Goal: Information Seeking & Learning: Learn about a topic

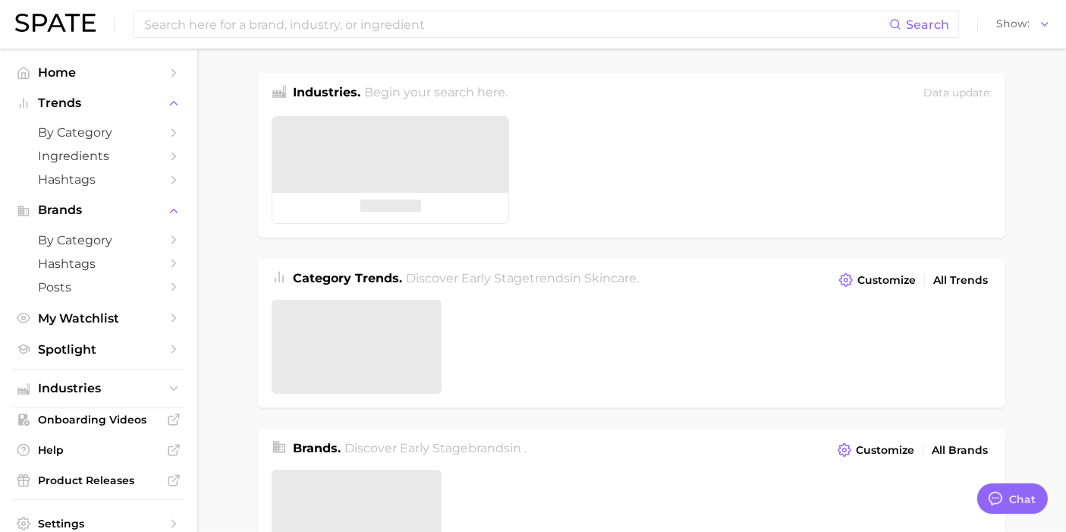
type textarea "x"
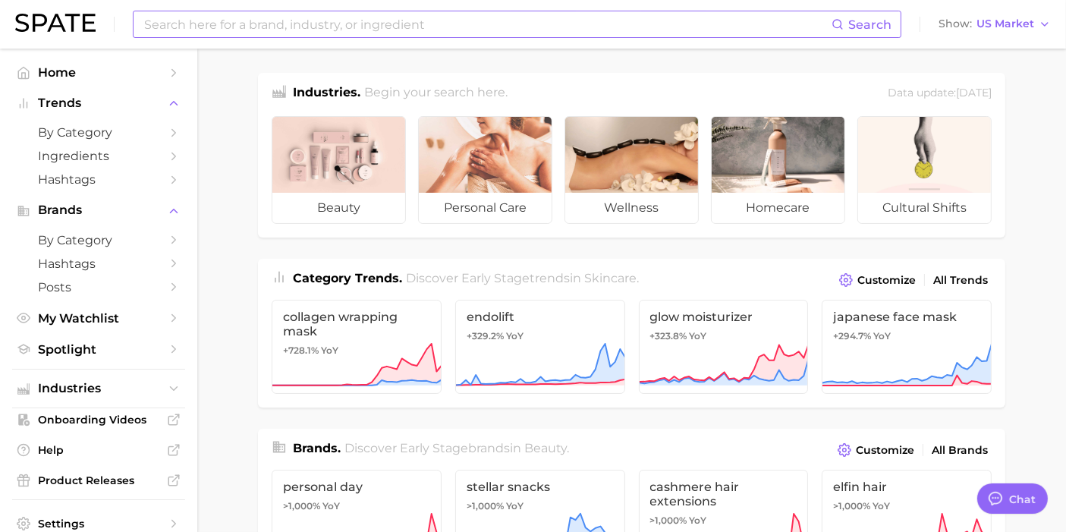
click at [324, 31] on input at bounding box center [487, 24] width 689 height 26
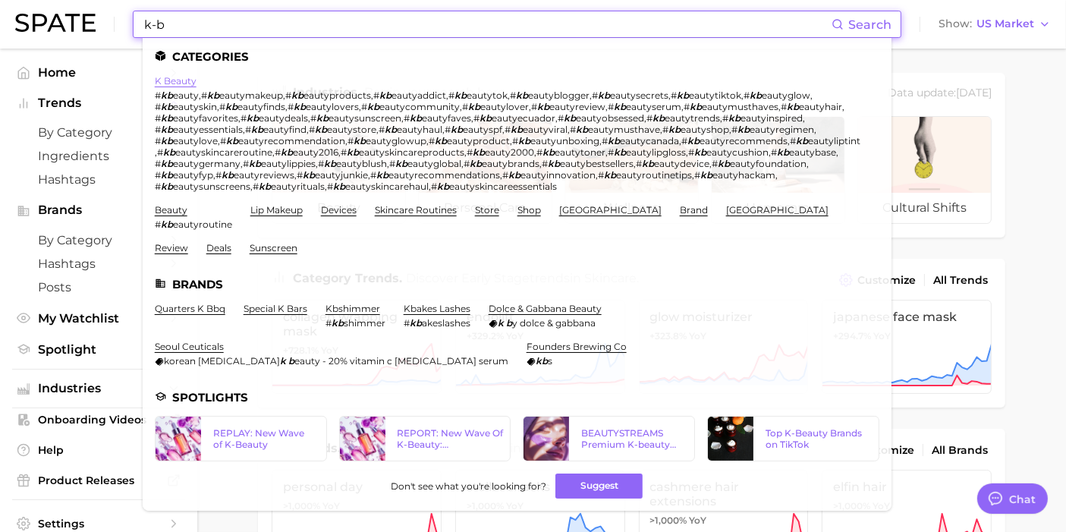
type input "k-b"
click at [171, 78] on link "k beauty" at bounding box center [176, 80] width 42 height 11
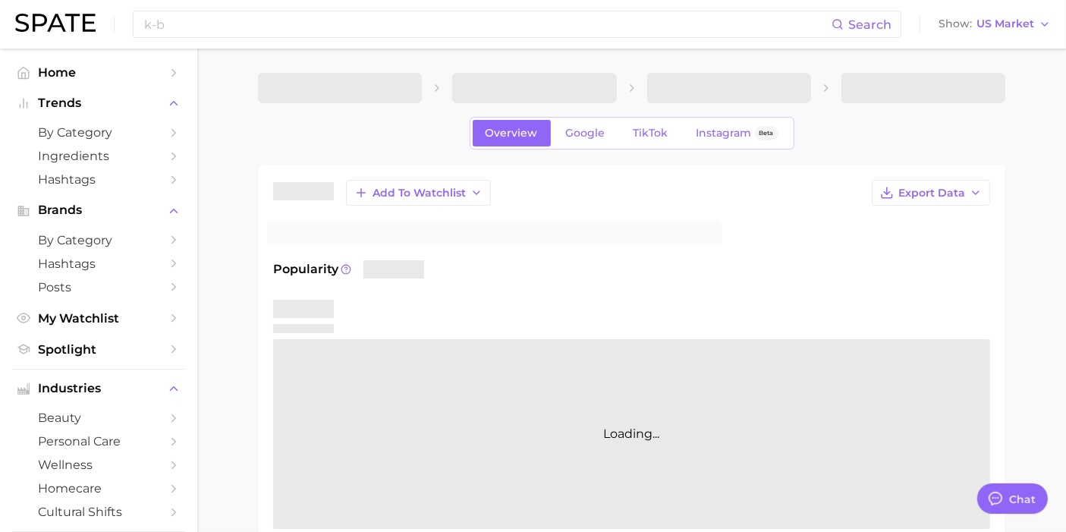
type textarea "x"
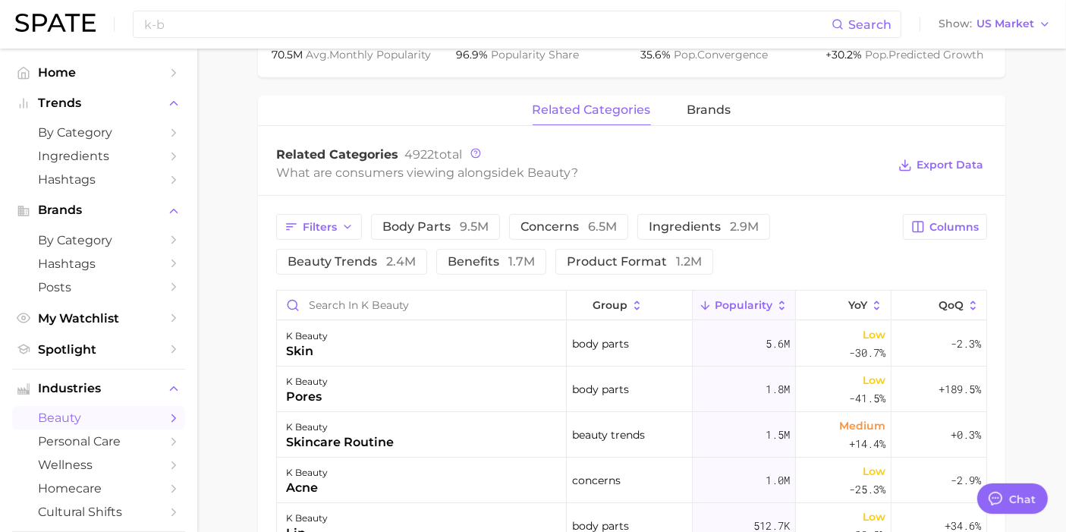
scroll to position [674, 0]
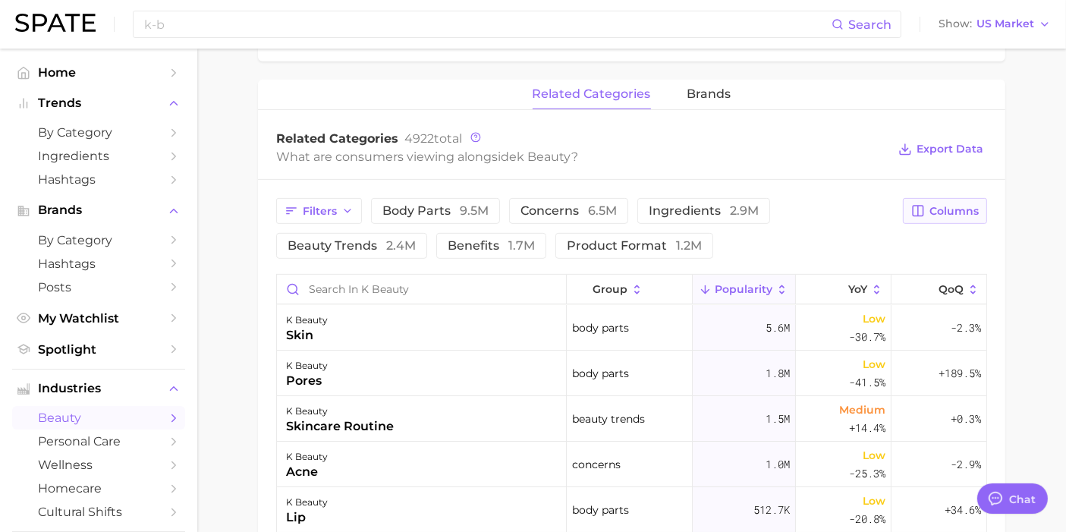
click at [961, 208] on span "Columns" at bounding box center [953, 211] width 49 height 13
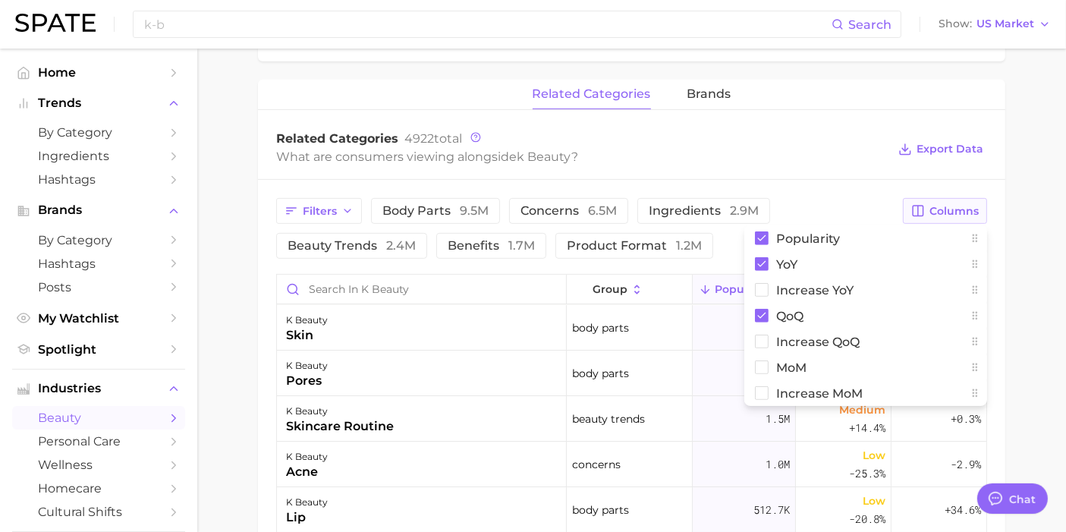
click at [961, 207] on span "Columns" at bounding box center [953, 211] width 49 height 13
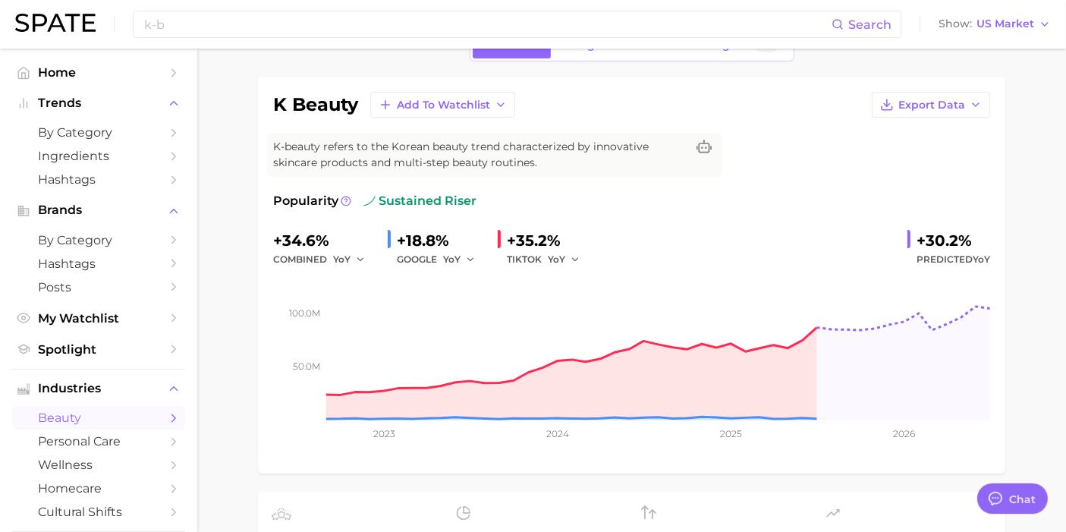
scroll to position [0, 0]
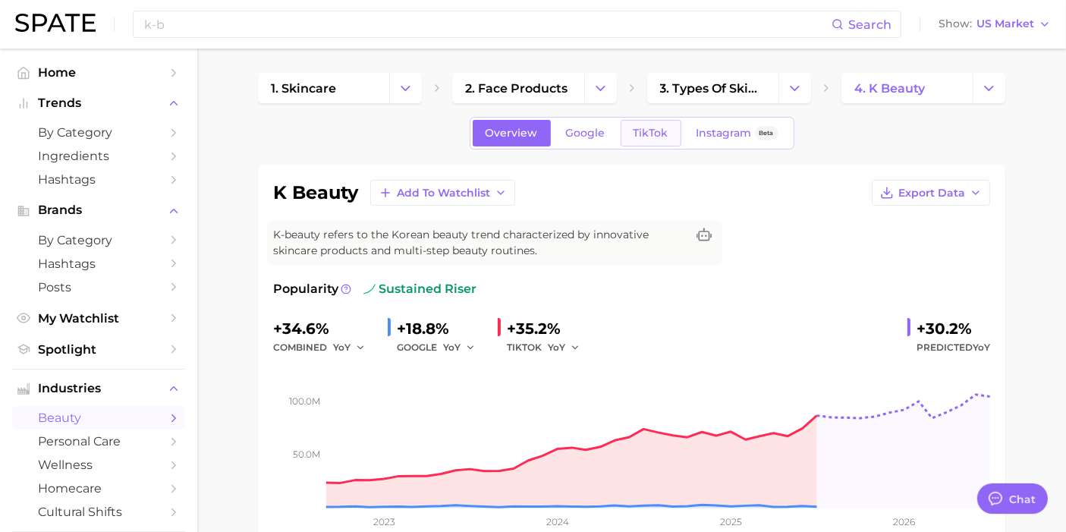
click at [646, 122] on link "TikTok" at bounding box center [651, 133] width 61 height 27
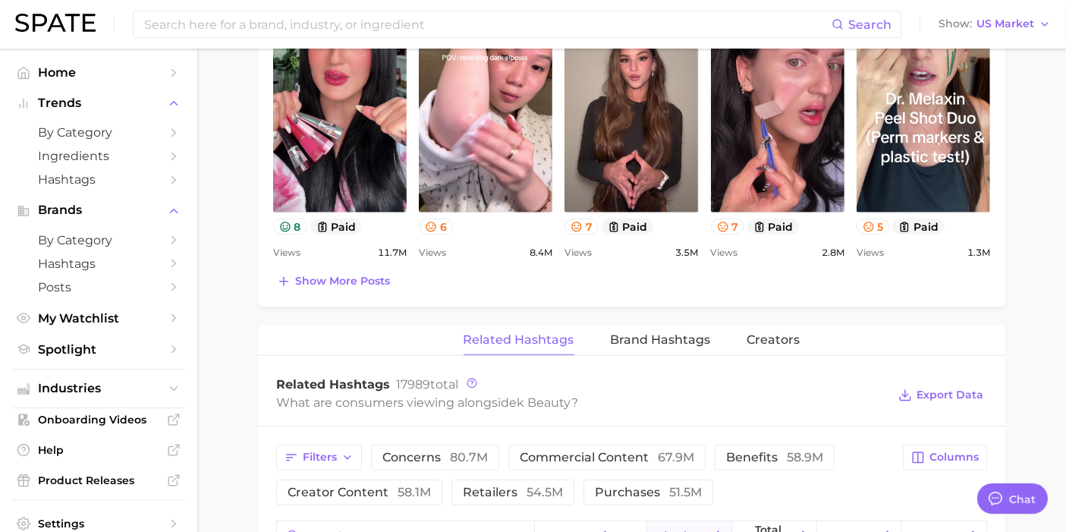
scroll to position [927, 0]
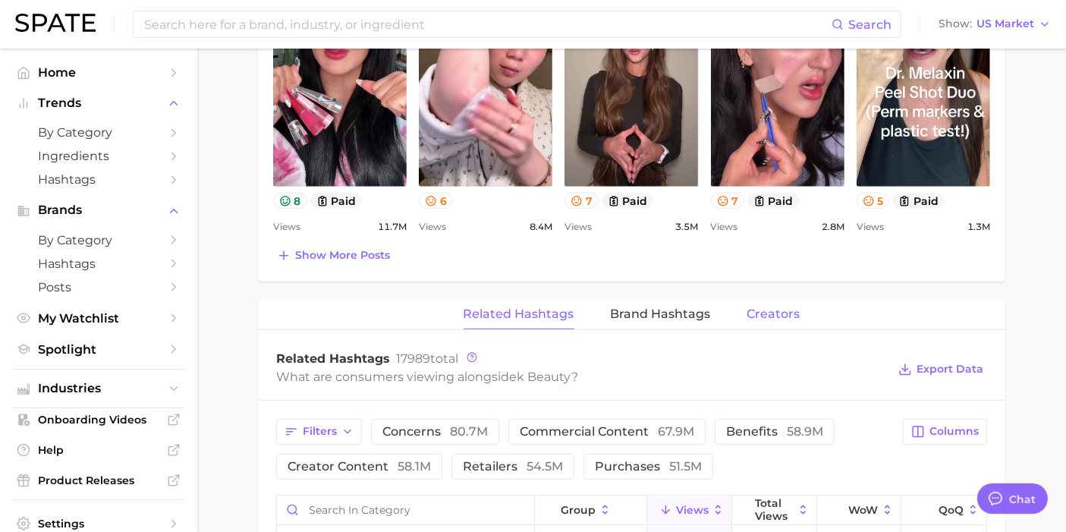
click at [747, 308] on span "Creators" at bounding box center [773, 314] width 53 height 14
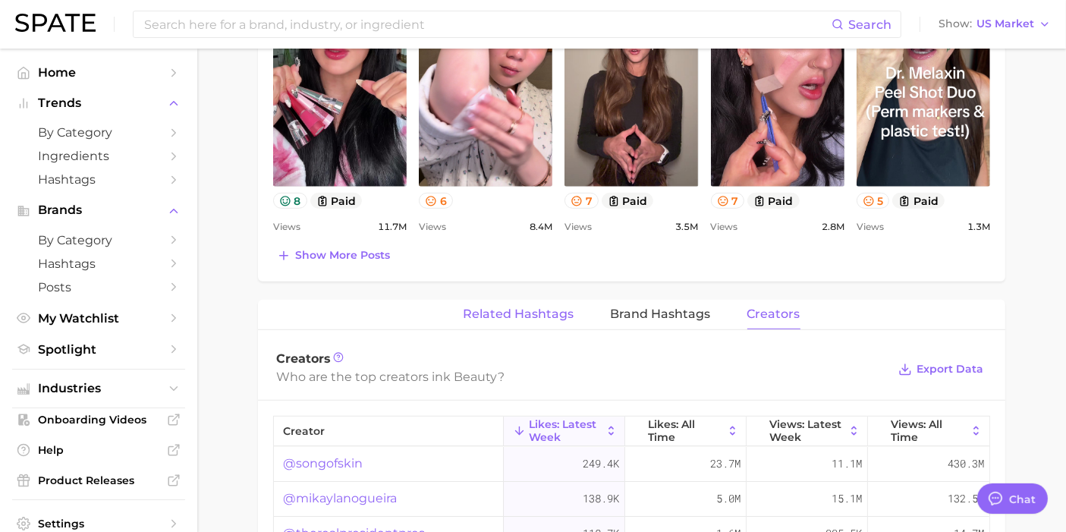
click at [496, 316] on span "Related Hashtags" at bounding box center [519, 314] width 111 height 14
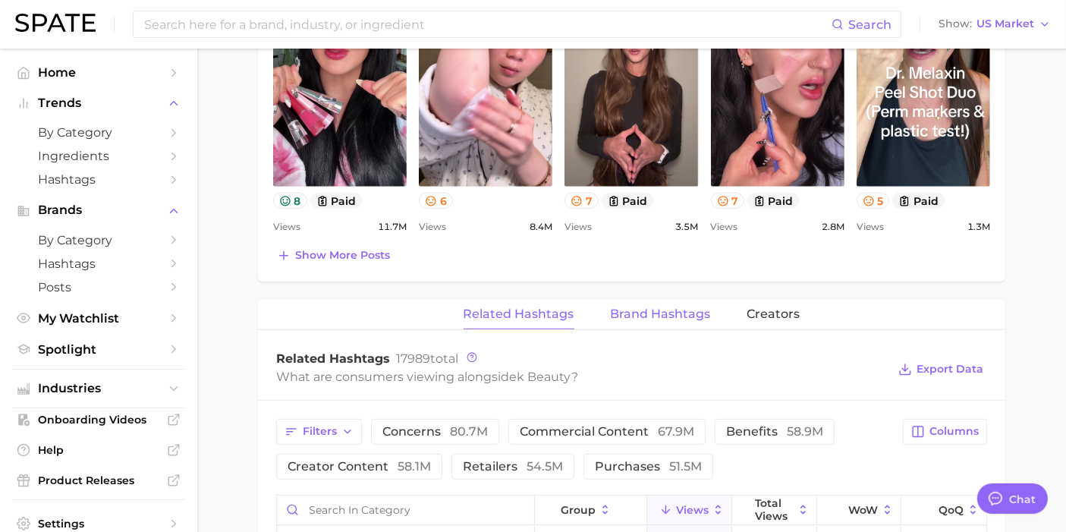
click at [683, 310] on span "Brand Hashtags" at bounding box center [661, 314] width 100 height 14
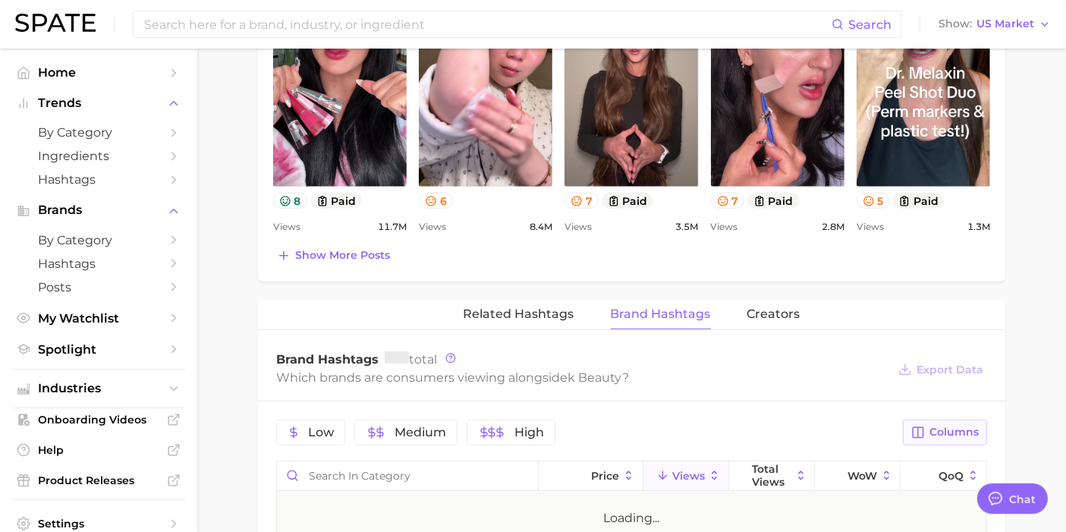
click at [947, 426] on span "Columns" at bounding box center [953, 432] width 49 height 13
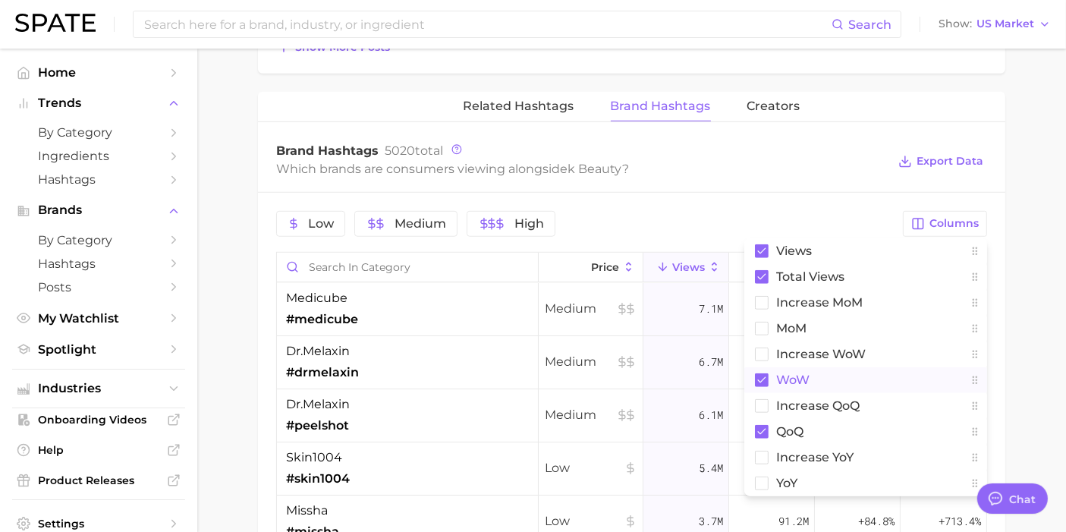
scroll to position [1095, 0]
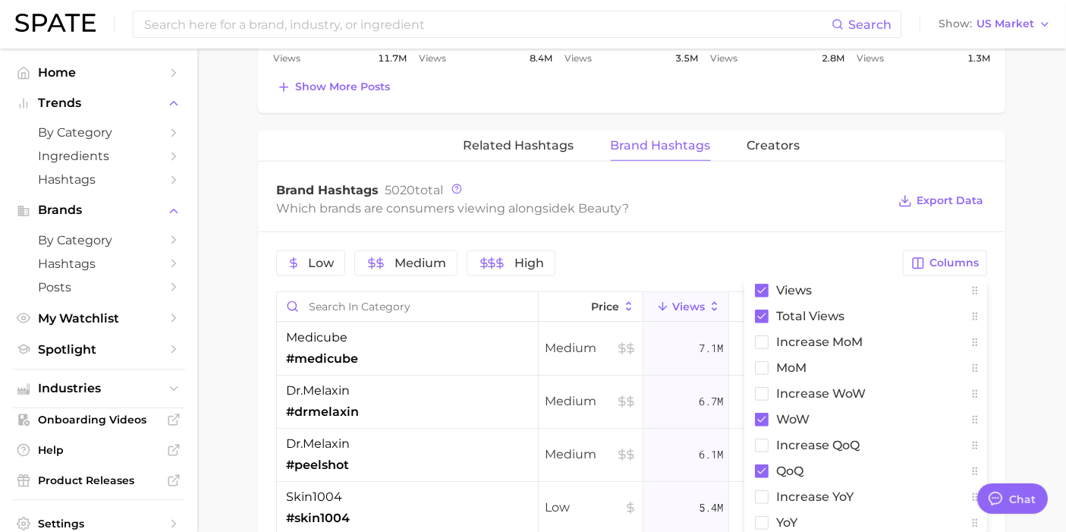
click at [746, 215] on div "Brand Hashtags 5020 total Which brands are consumers viewing alongside k beauty…" at bounding box center [631, 201] width 747 height 61
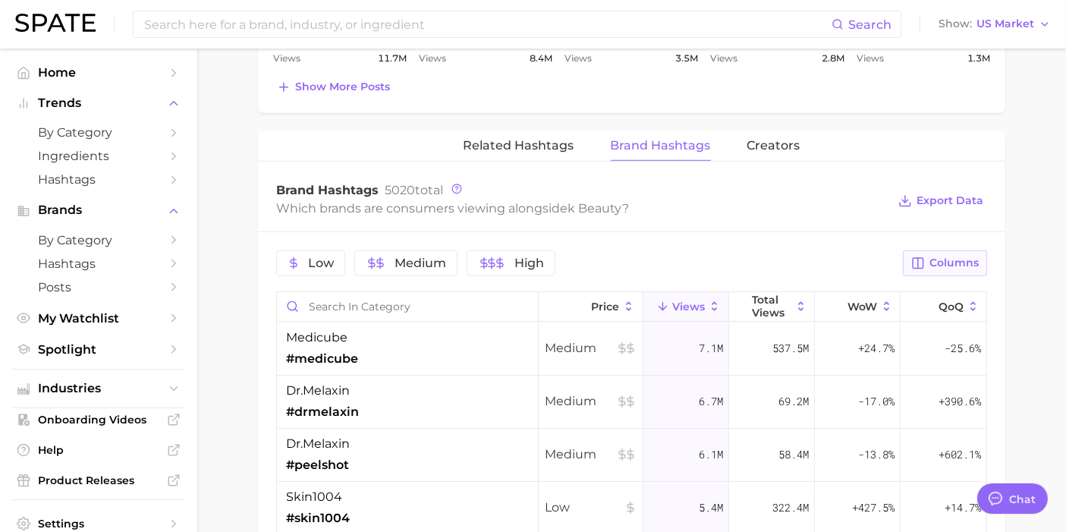
click at [924, 261] on button "Columns" at bounding box center [945, 263] width 84 height 26
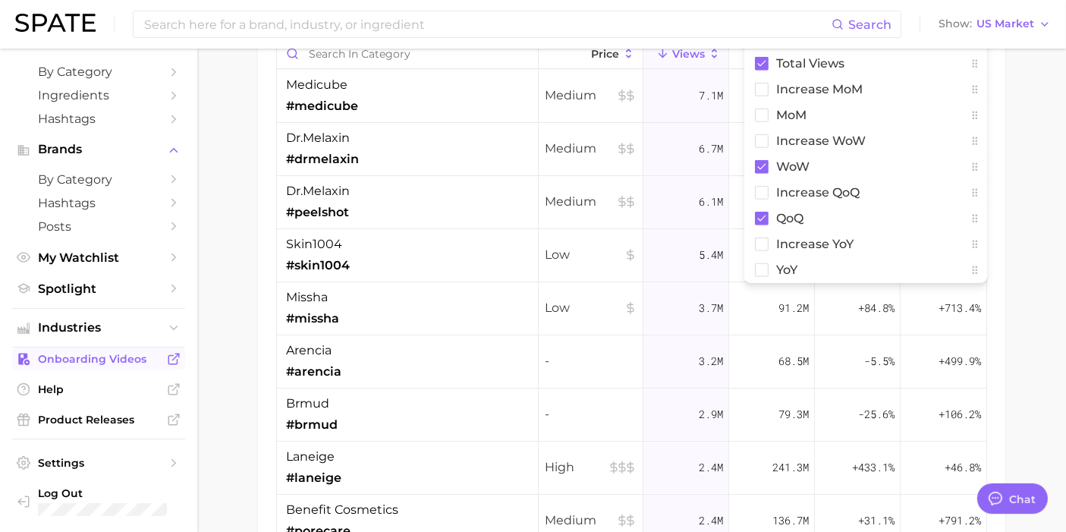
scroll to position [0, 0]
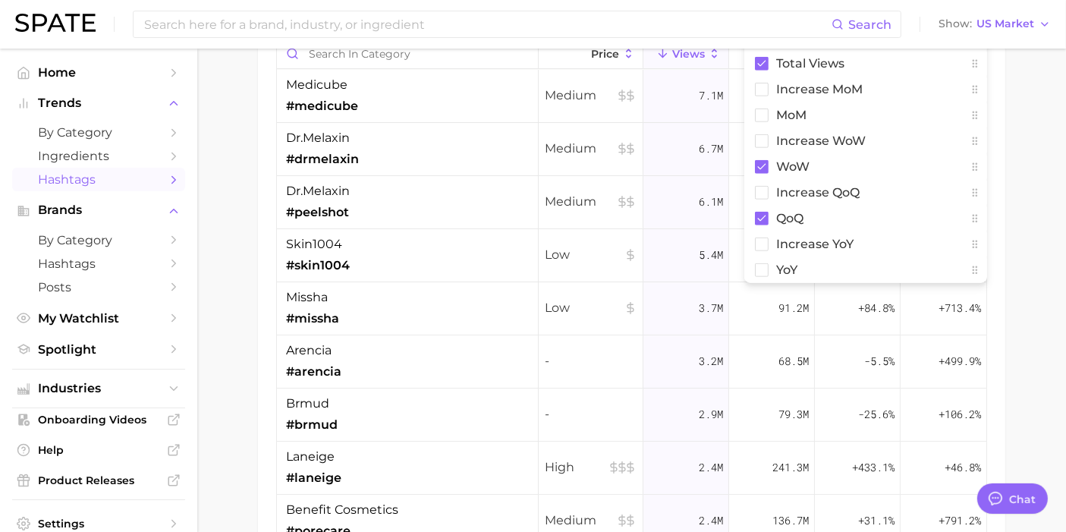
click at [75, 183] on span "Hashtags" at bounding box center [98, 179] width 121 height 14
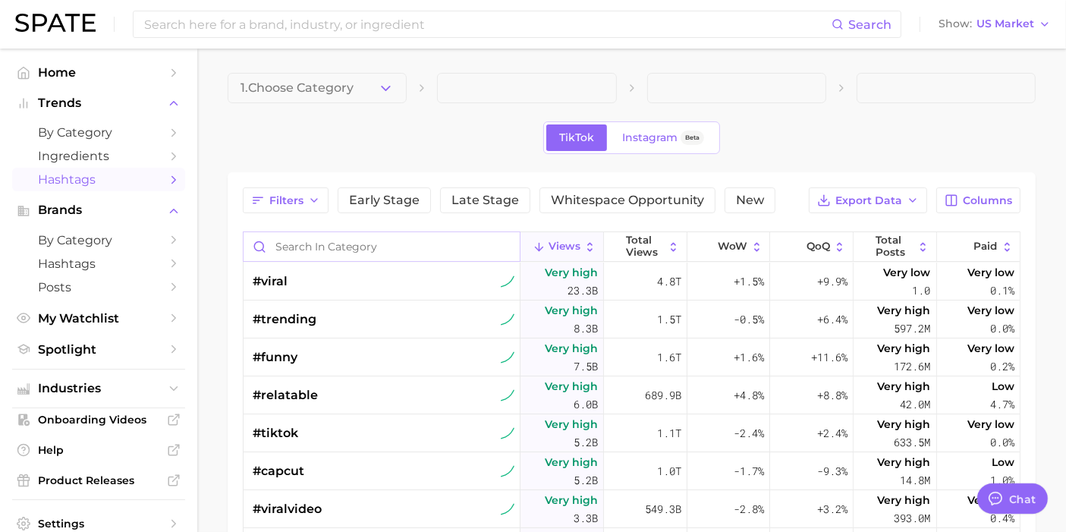
click at [375, 252] on input "Search in category" at bounding box center [382, 246] width 276 height 29
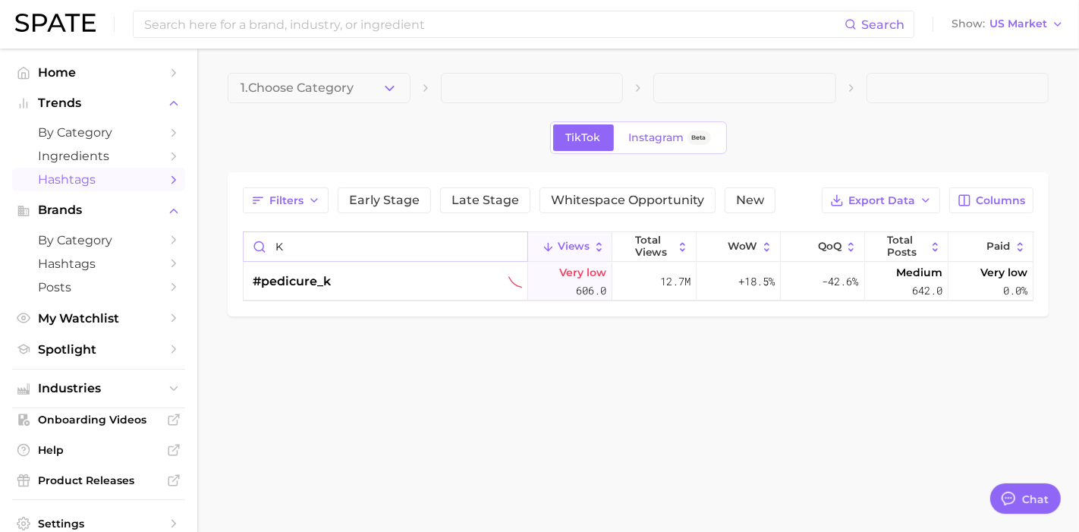
type input "k"
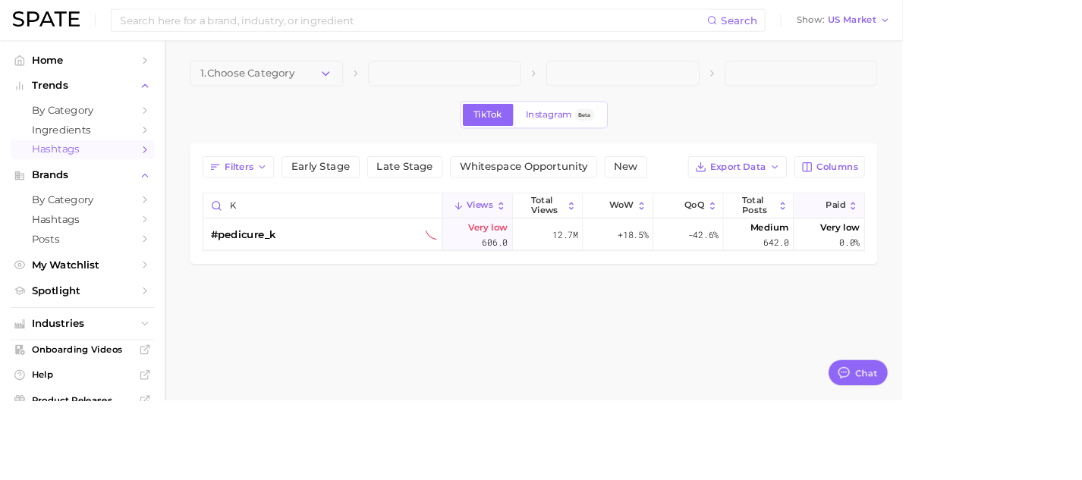
type textarea "x"
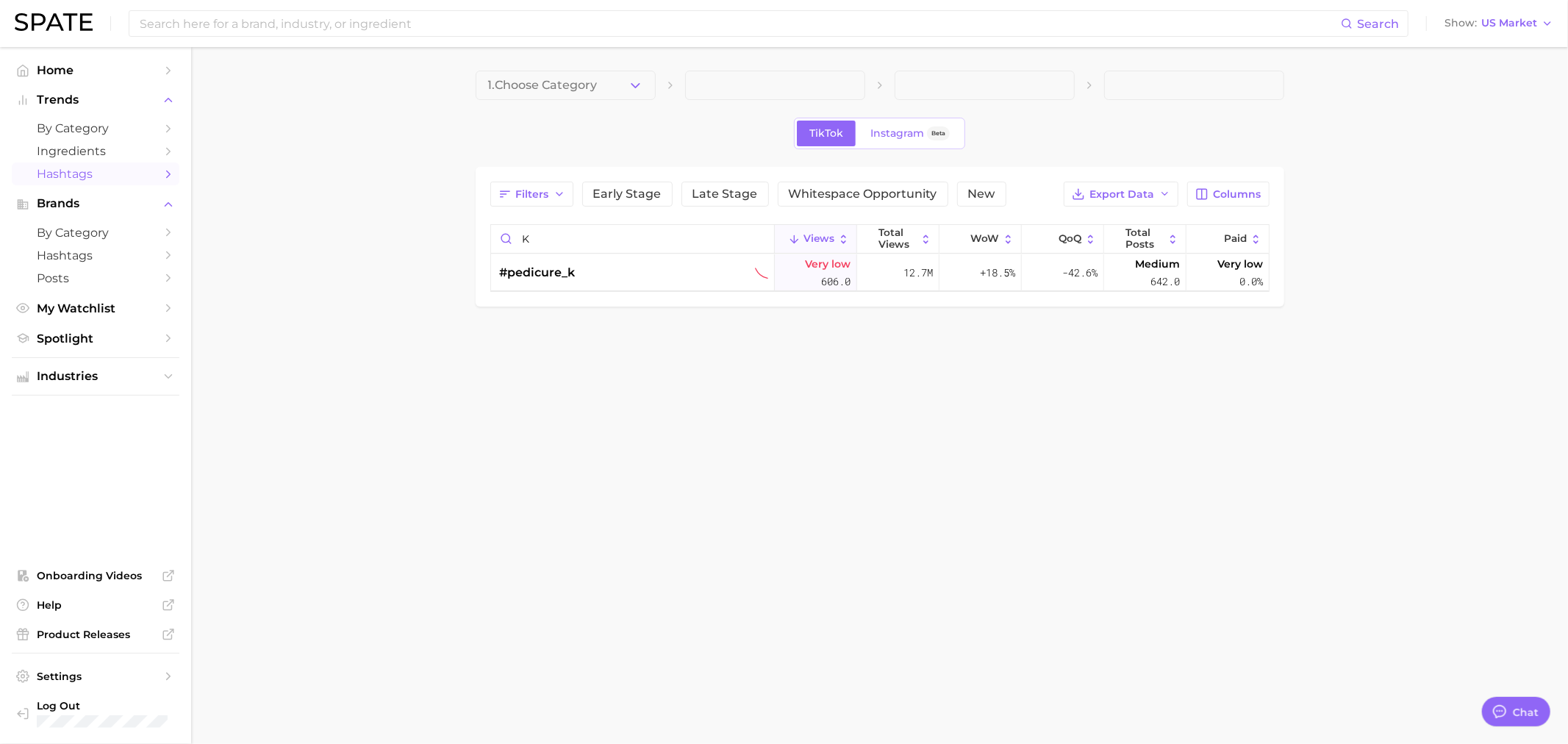
drag, startPoint x: 306, startPoint y: 105, endPoint x: 297, endPoint y: 102, distance: 9.5
click at [301, 104] on main "1. Choose Category TikTok Instagram Beta Filters Early Stage Late Stage Whitesp…" at bounding box center [879, 214] width 1377 height 333
click at [297, 18] on input at bounding box center [739, 23] width 1203 height 25
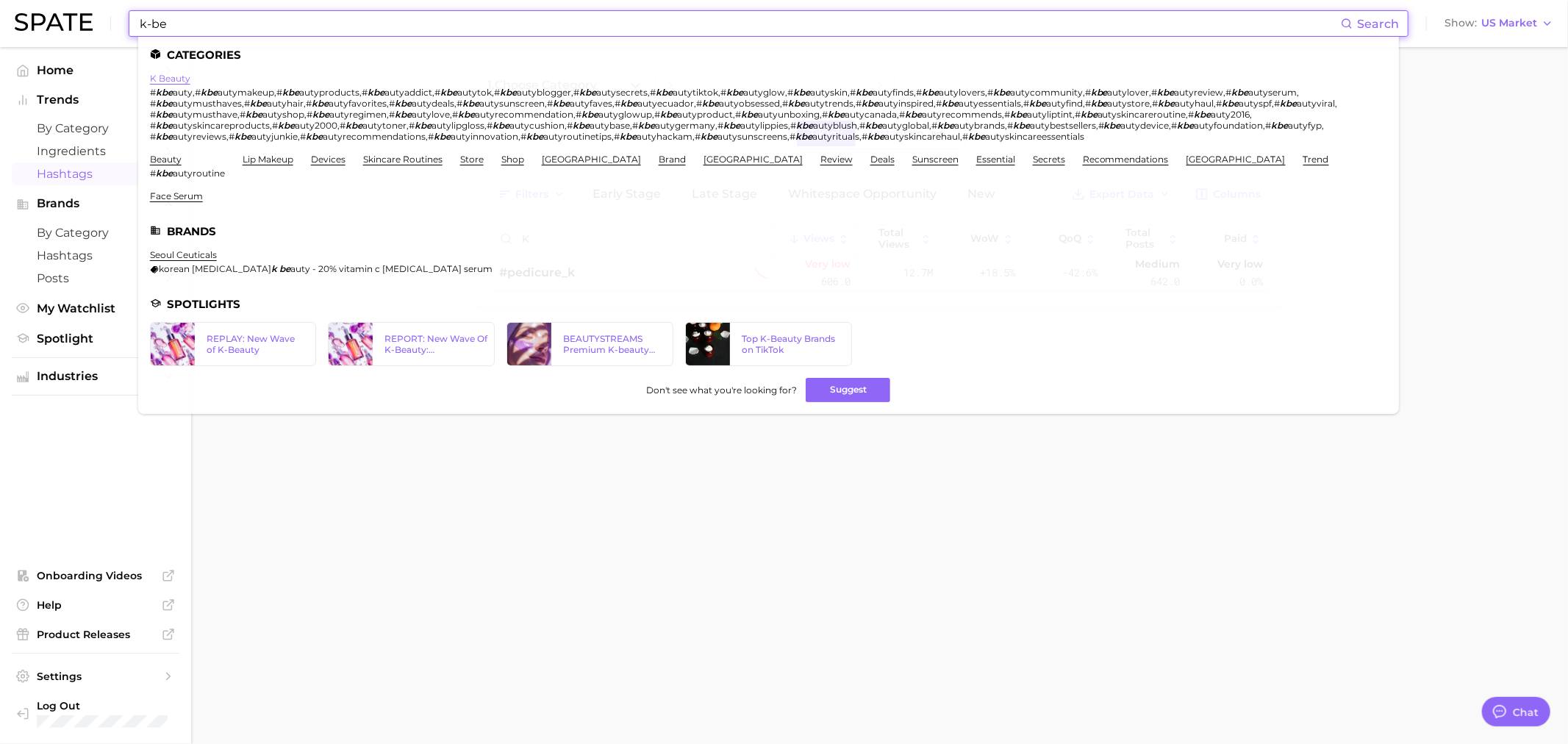
type input "k-be"
click at [163, 79] on link "k beauty" at bounding box center [171, 78] width 41 height 11
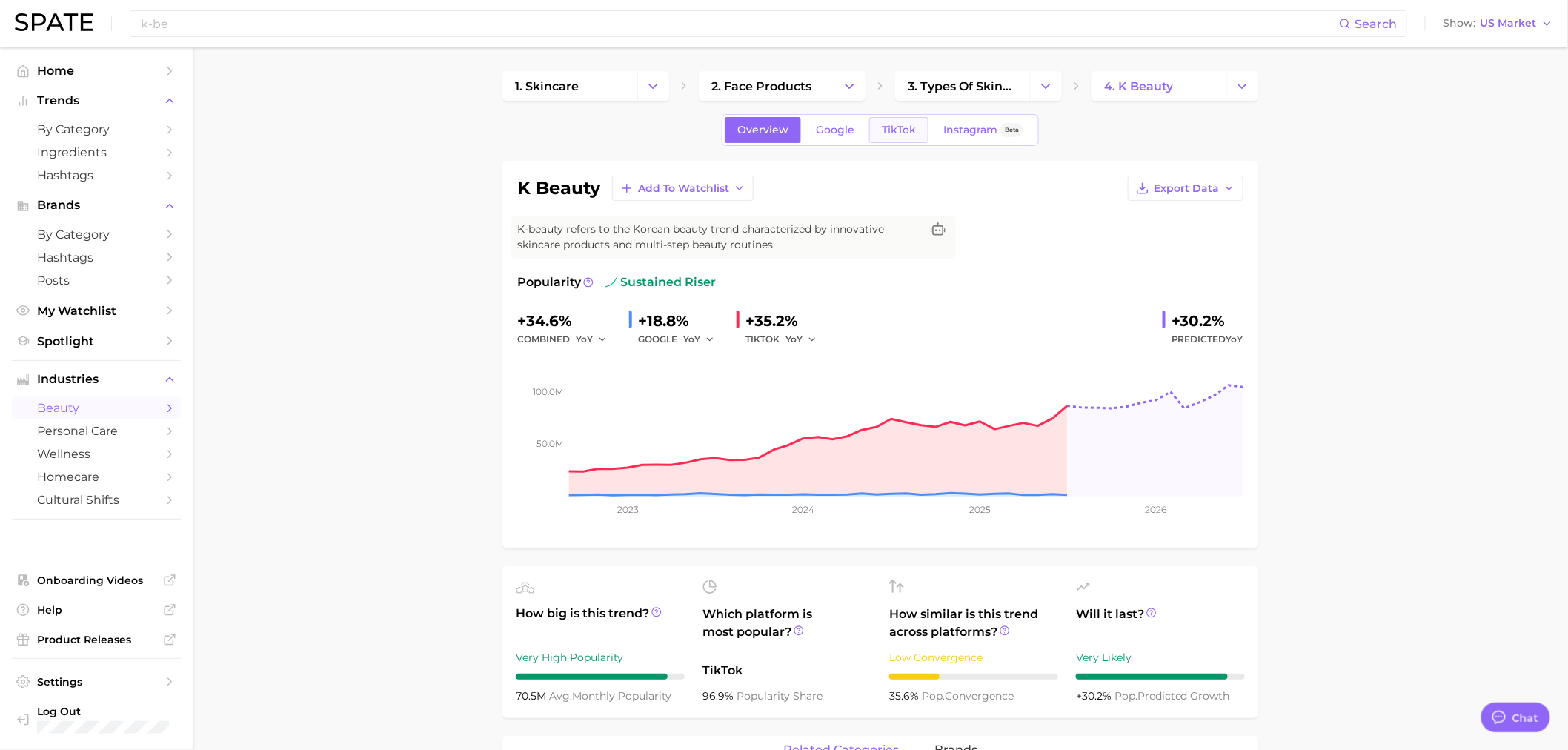
click at [908, 128] on span "TikTok" at bounding box center [899, 130] width 34 height 13
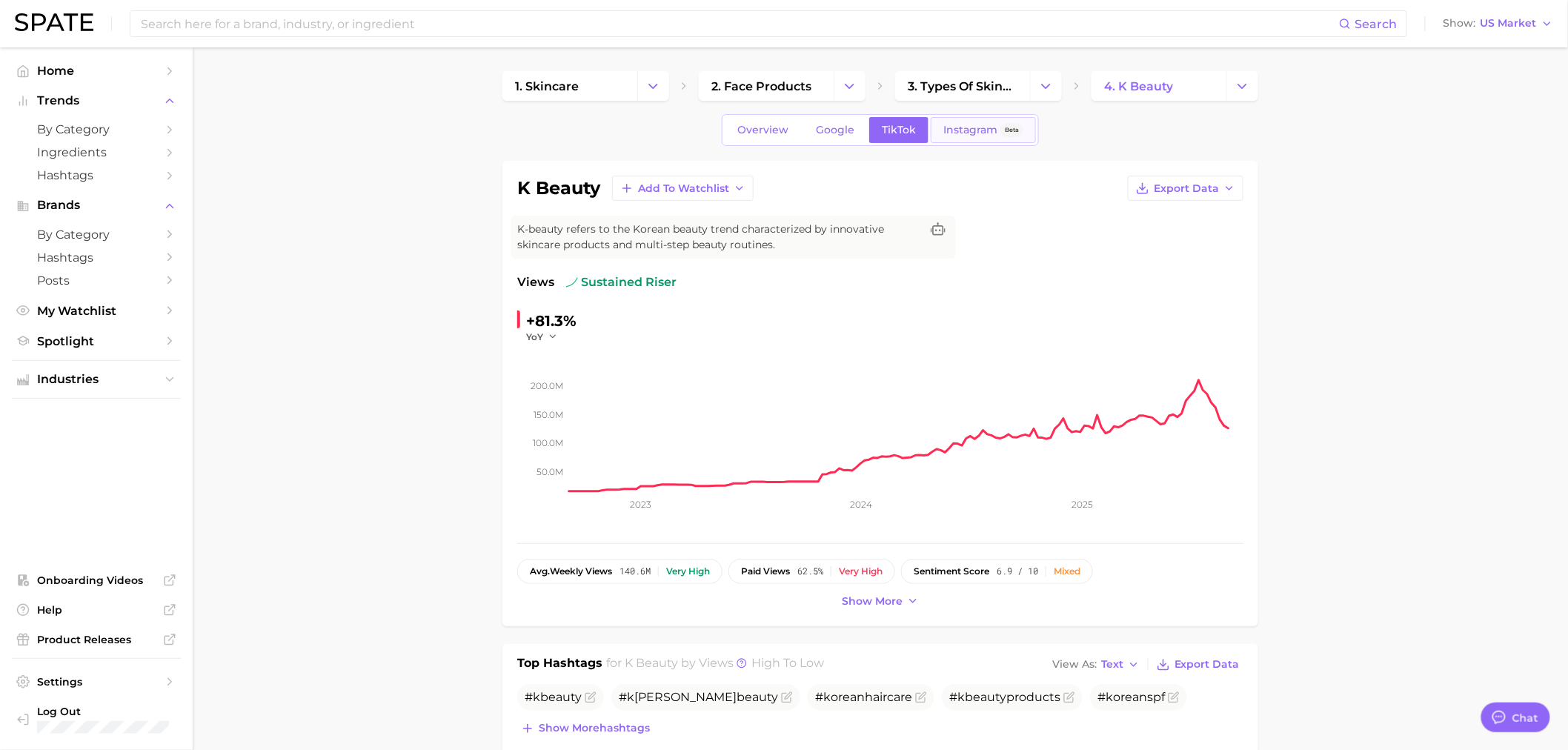
click at [974, 128] on span "Instagram" at bounding box center [970, 130] width 54 height 13
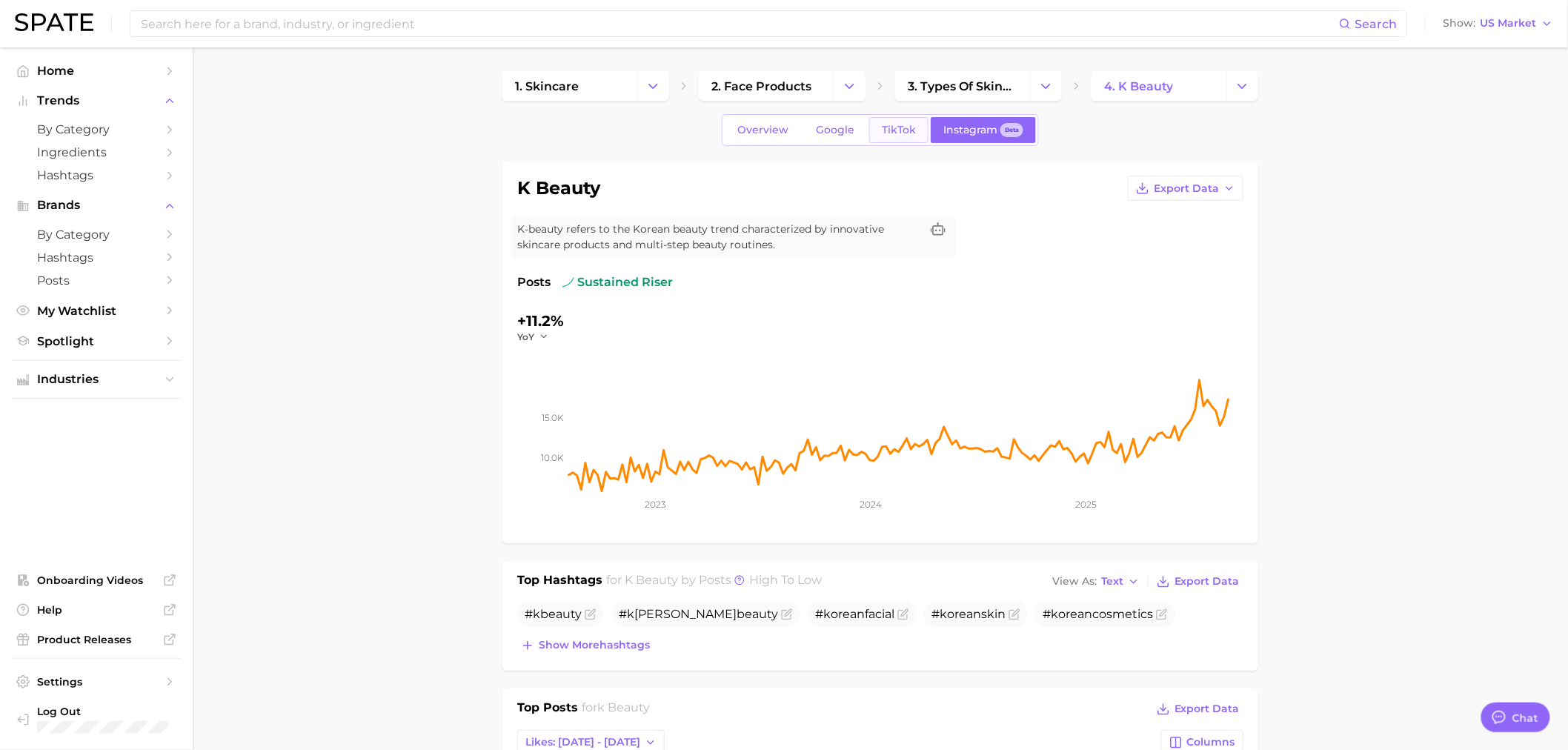
click at [876, 142] on link "TikTok" at bounding box center [899, 130] width 60 height 26
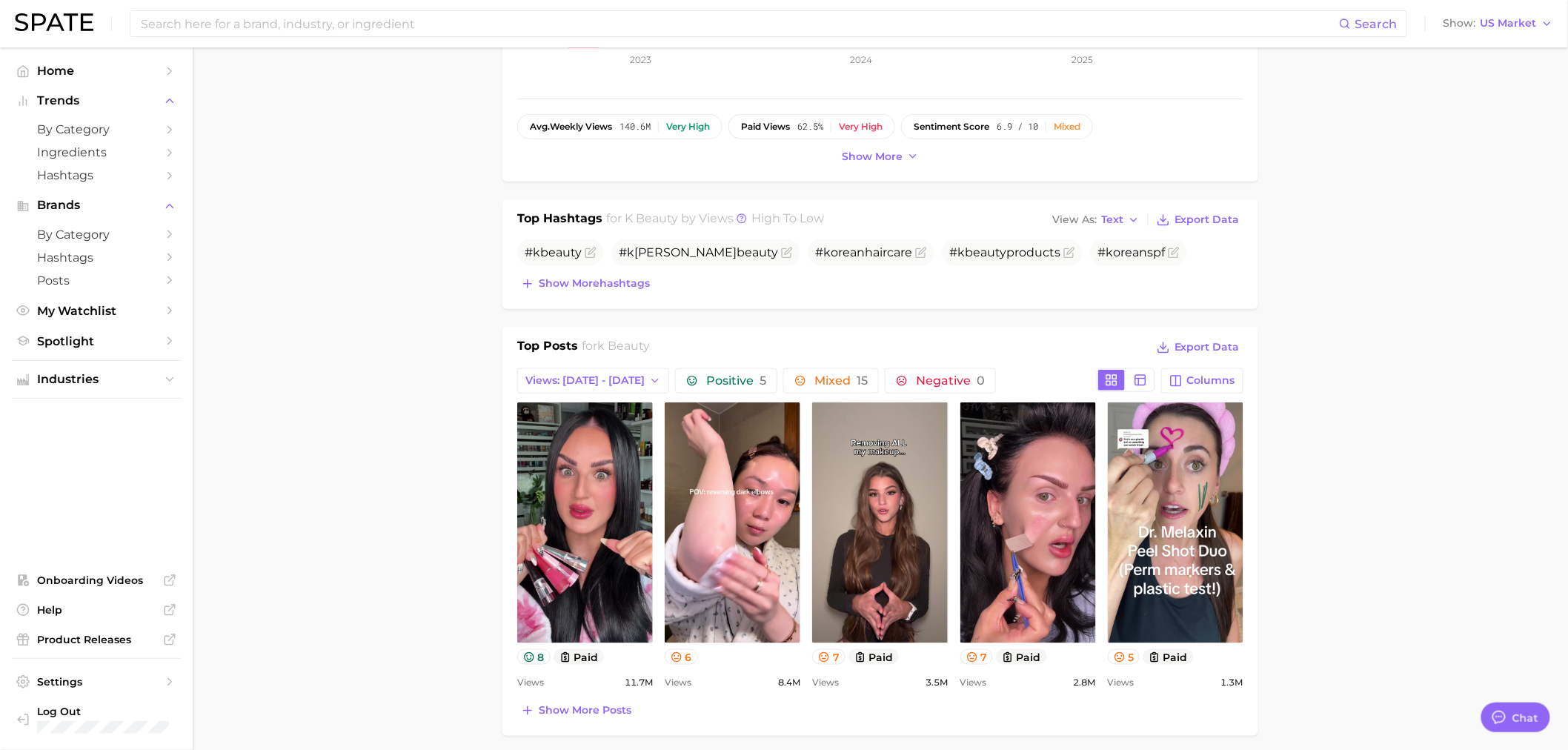
scroll to position [575, 0]
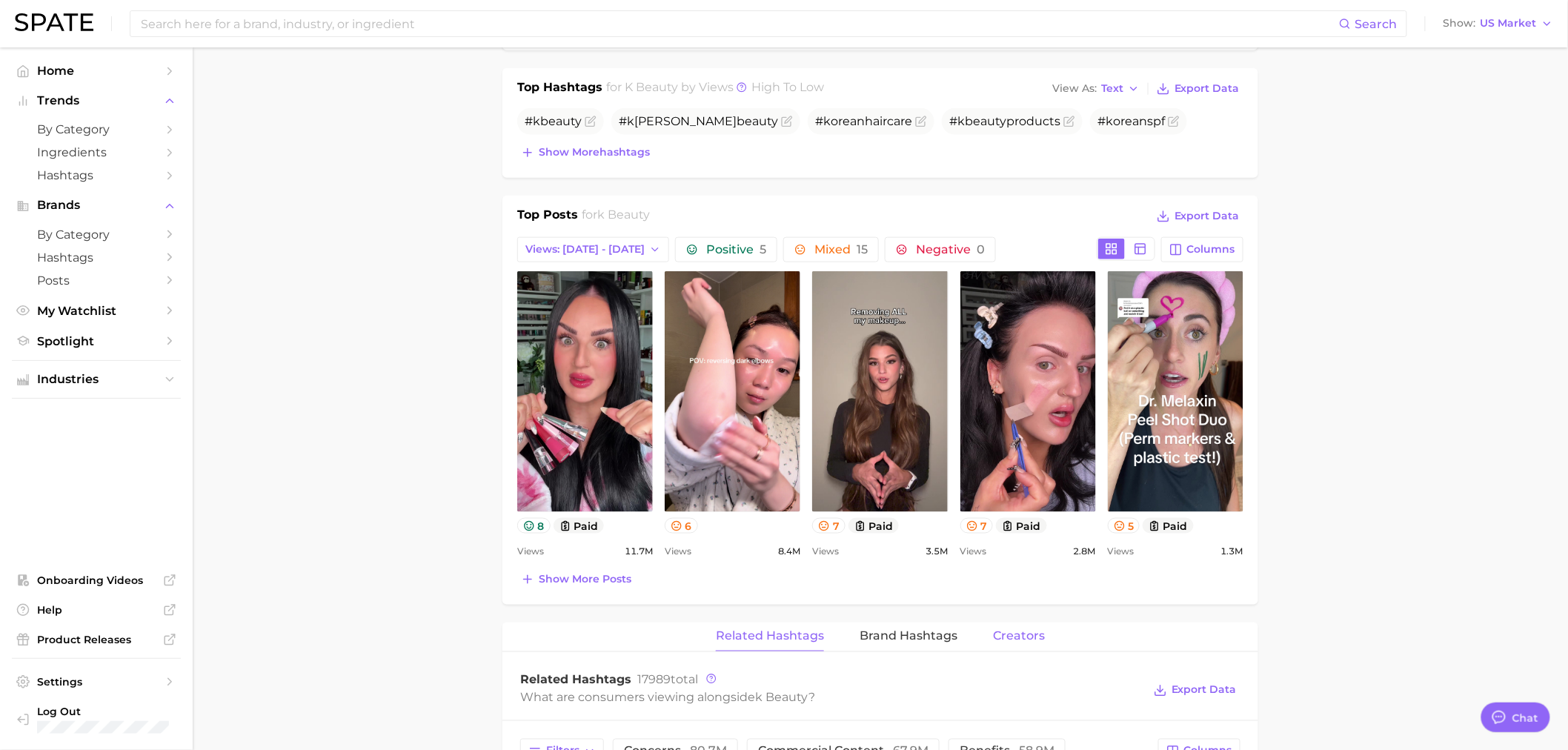
click at [1001, 519] on span "Creators" at bounding box center [1019, 637] width 52 height 14
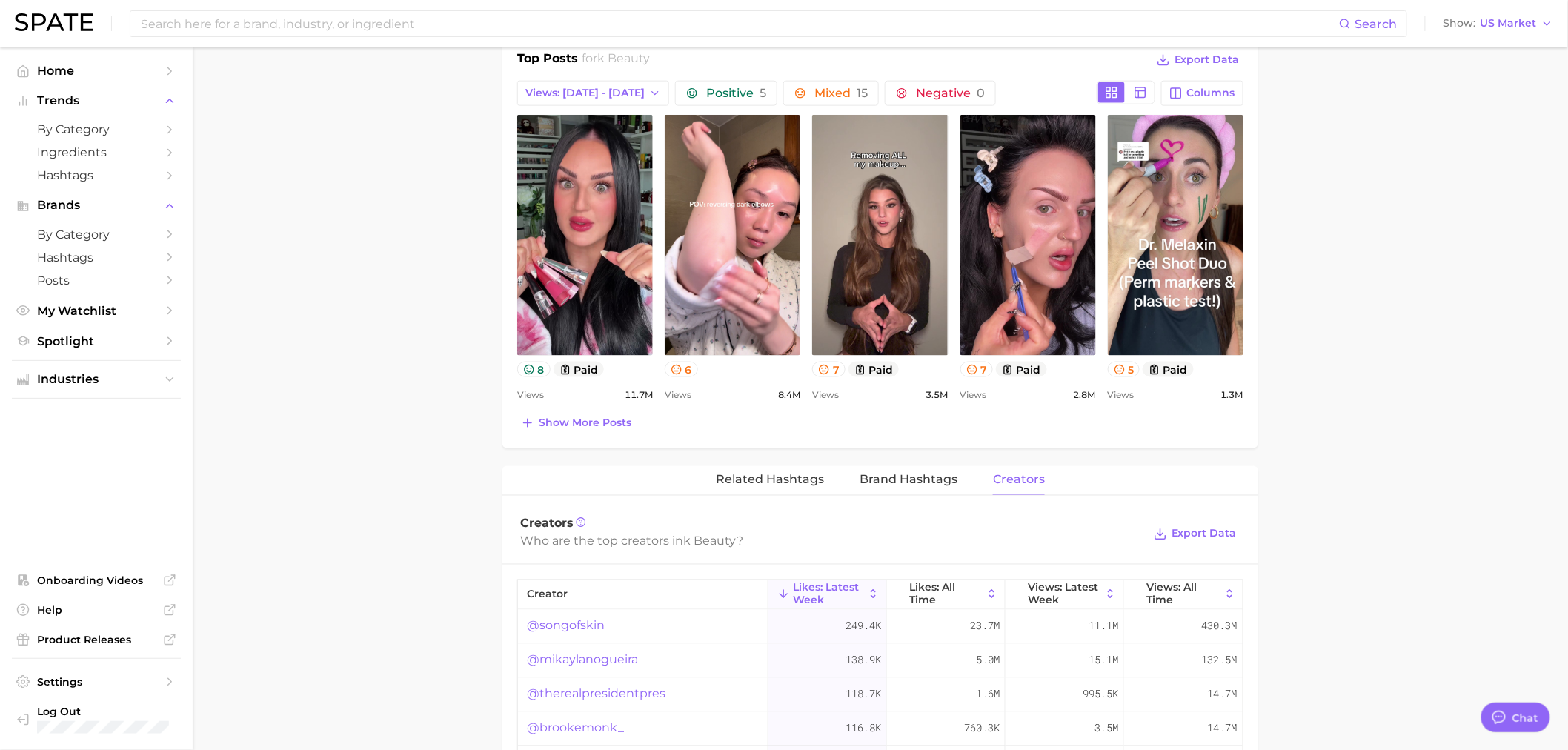
scroll to position [987, 0]
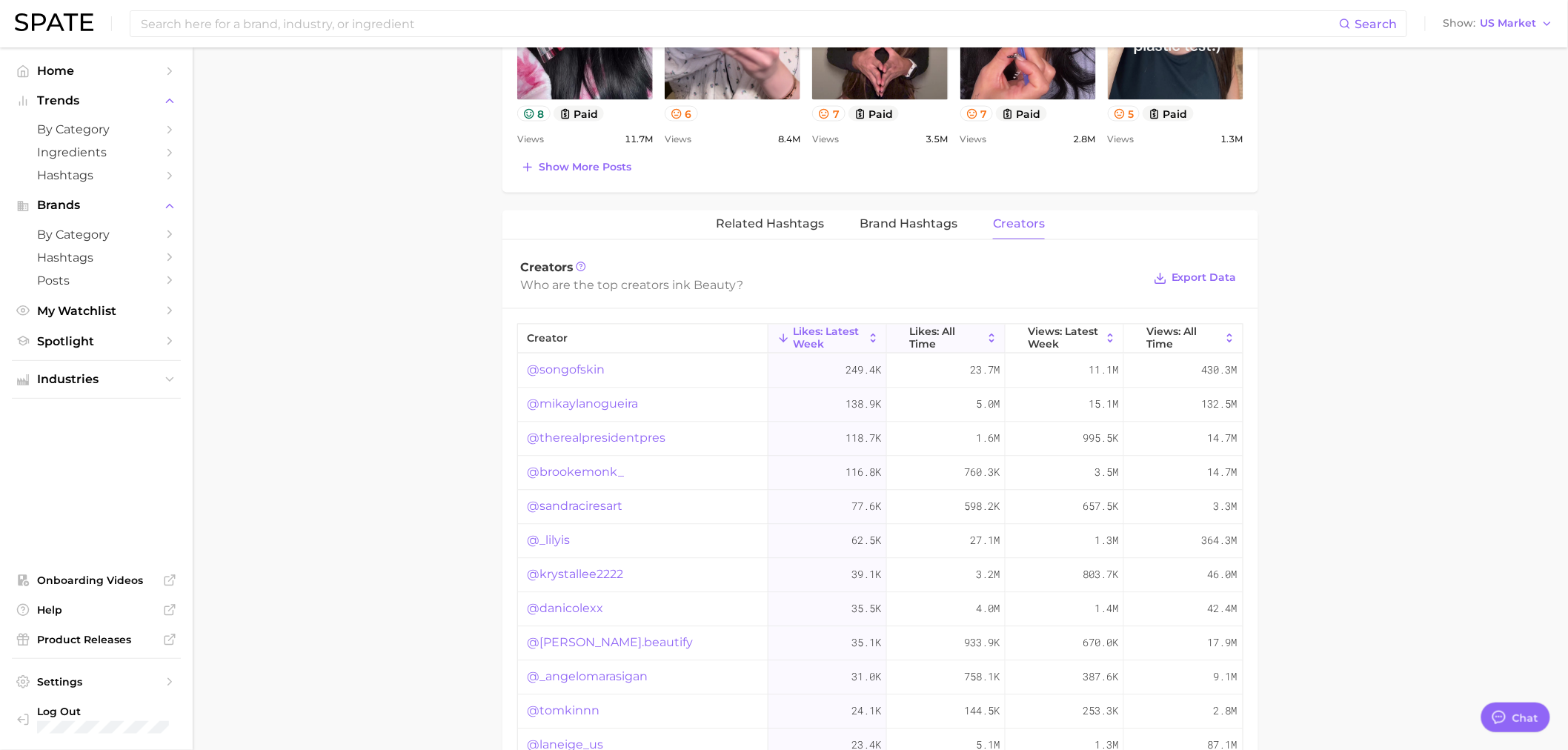
click at [969, 330] on span "Likes: All Time" at bounding box center [946, 338] width 73 height 23
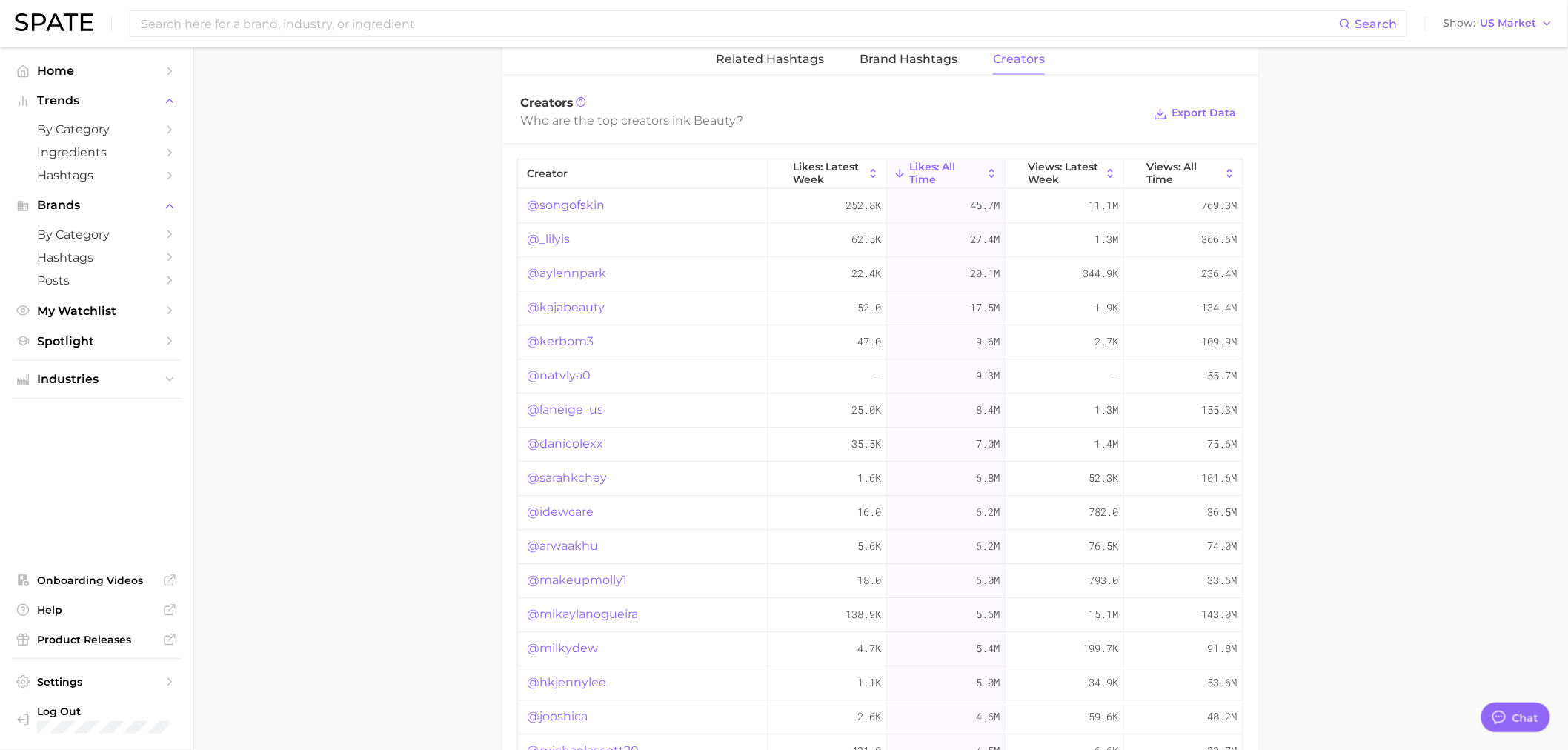
click at [580, 208] on link "@songofskin" at bounding box center [566, 206] width 78 height 18
click at [567, 240] on link "@_lilyis" at bounding box center [548, 240] width 43 height 18
click at [594, 272] on link "@aylennpark" at bounding box center [566, 274] width 79 height 18
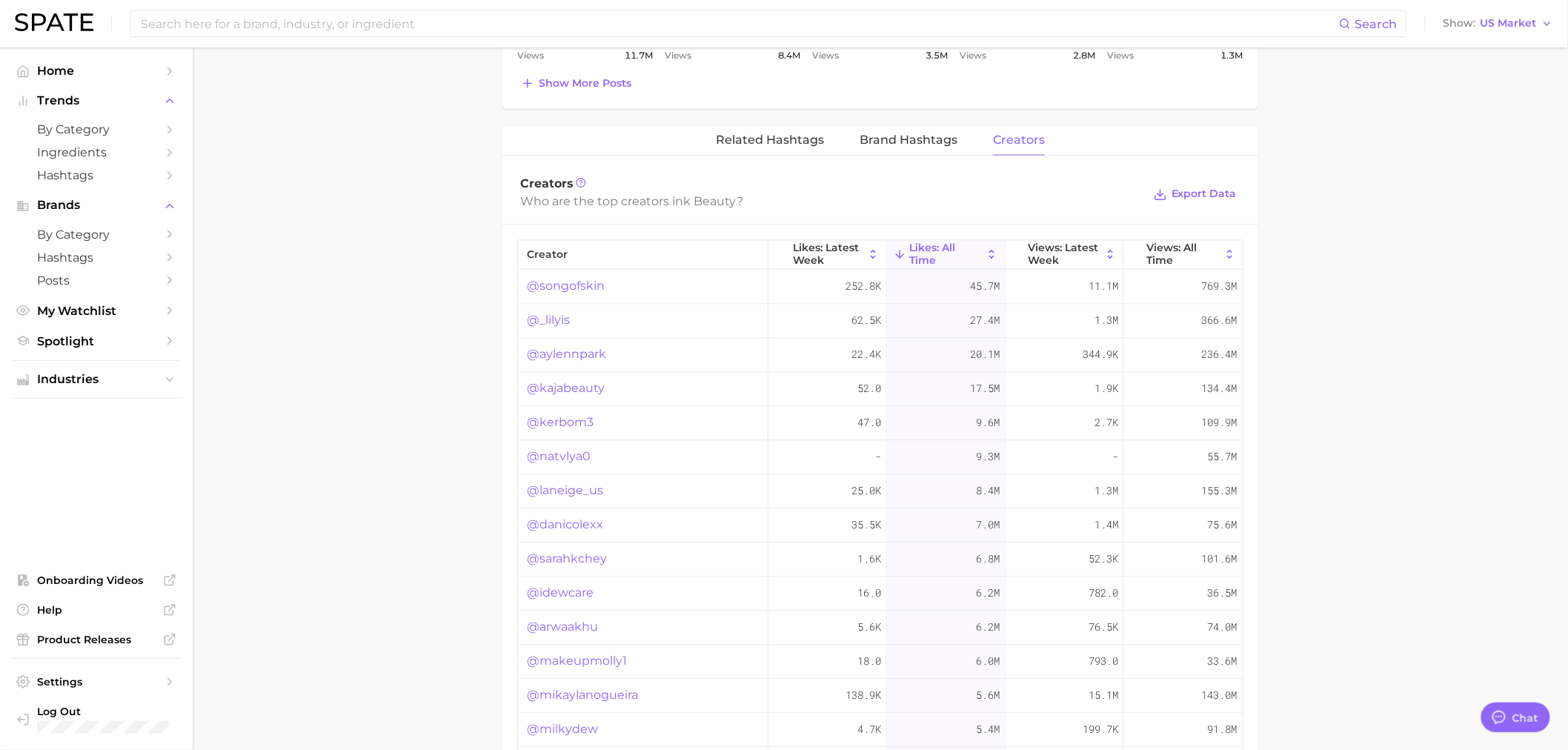
scroll to position [823, 0]
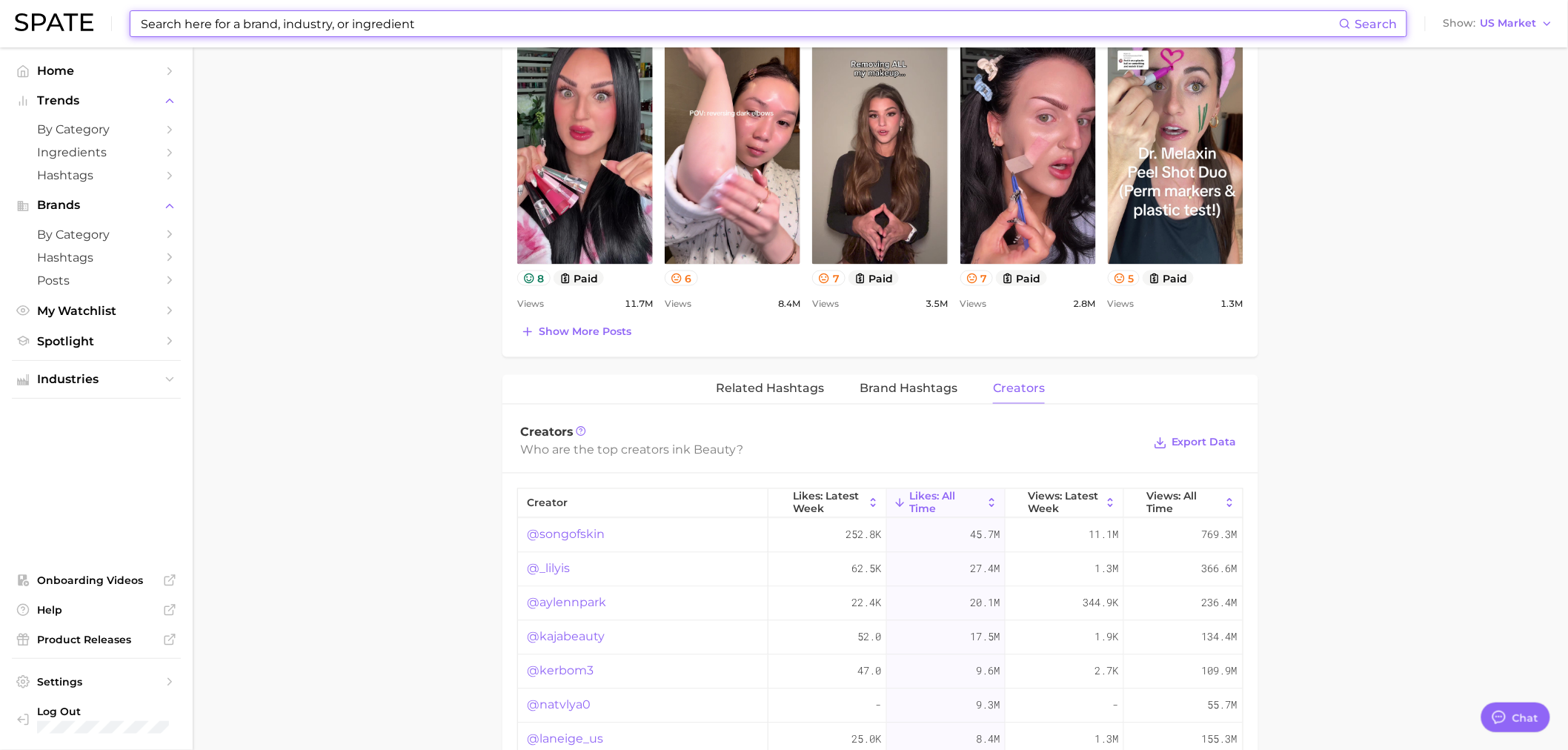
click at [518, 20] on input at bounding box center [740, 23] width 1200 height 25
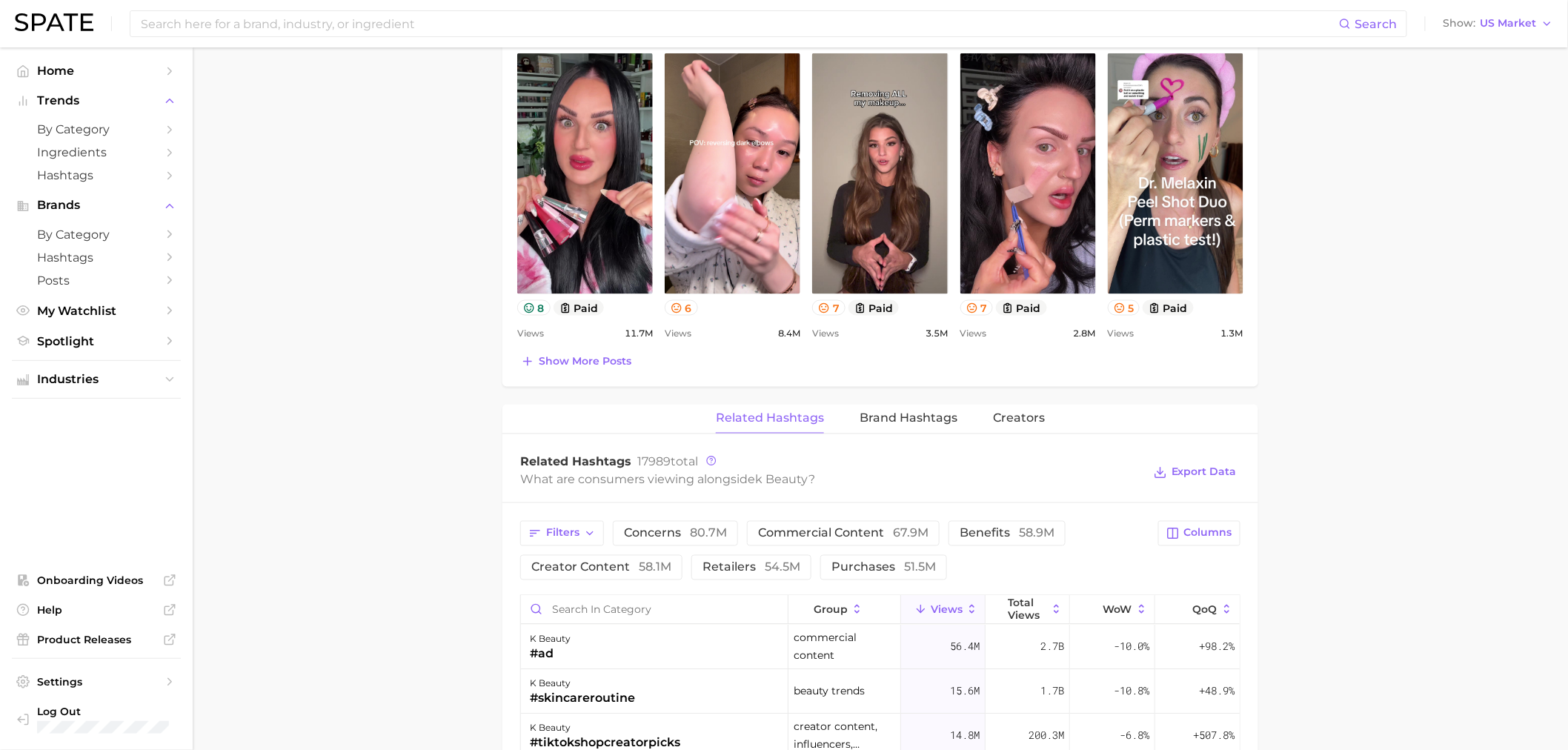
scroll to position [823, 0]
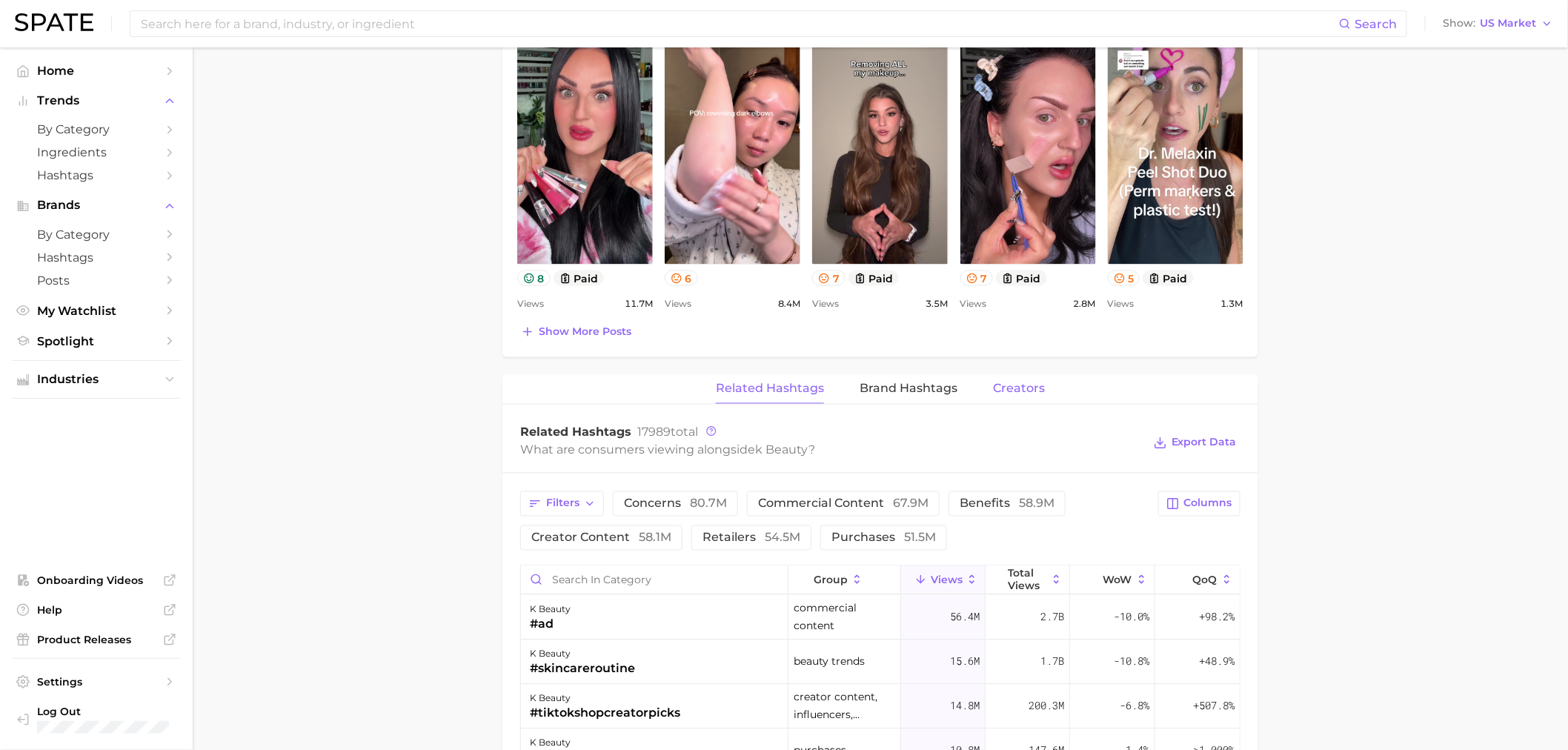
click at [1003, 388] on span "Creators" at bounding box center [1019, 389] width 52 height 14
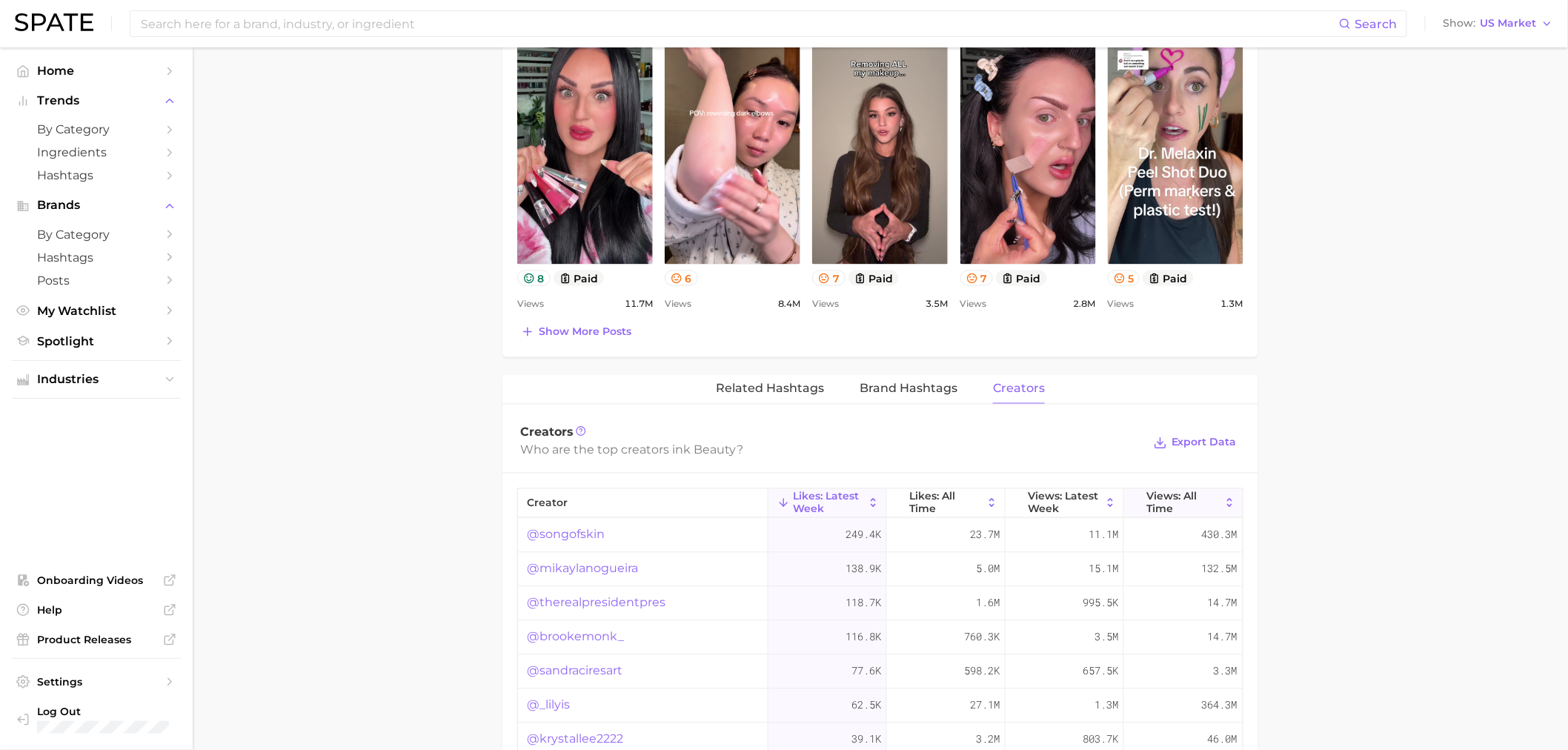
click at [1174, 511] on span "Views: All Time" at bounding box center [1184, 502] width 74 height 23
click at [561, 571] on link "@_lilyis" at bounding box center [548, 569] width 43 height 18
click at [944, 510] on span "Likes: All Time" at bounding box center [946, 502] width 73 height 23
click at [582, 603] on link "@aylennpark" at bounding box center [566, 603] width 79 height 18
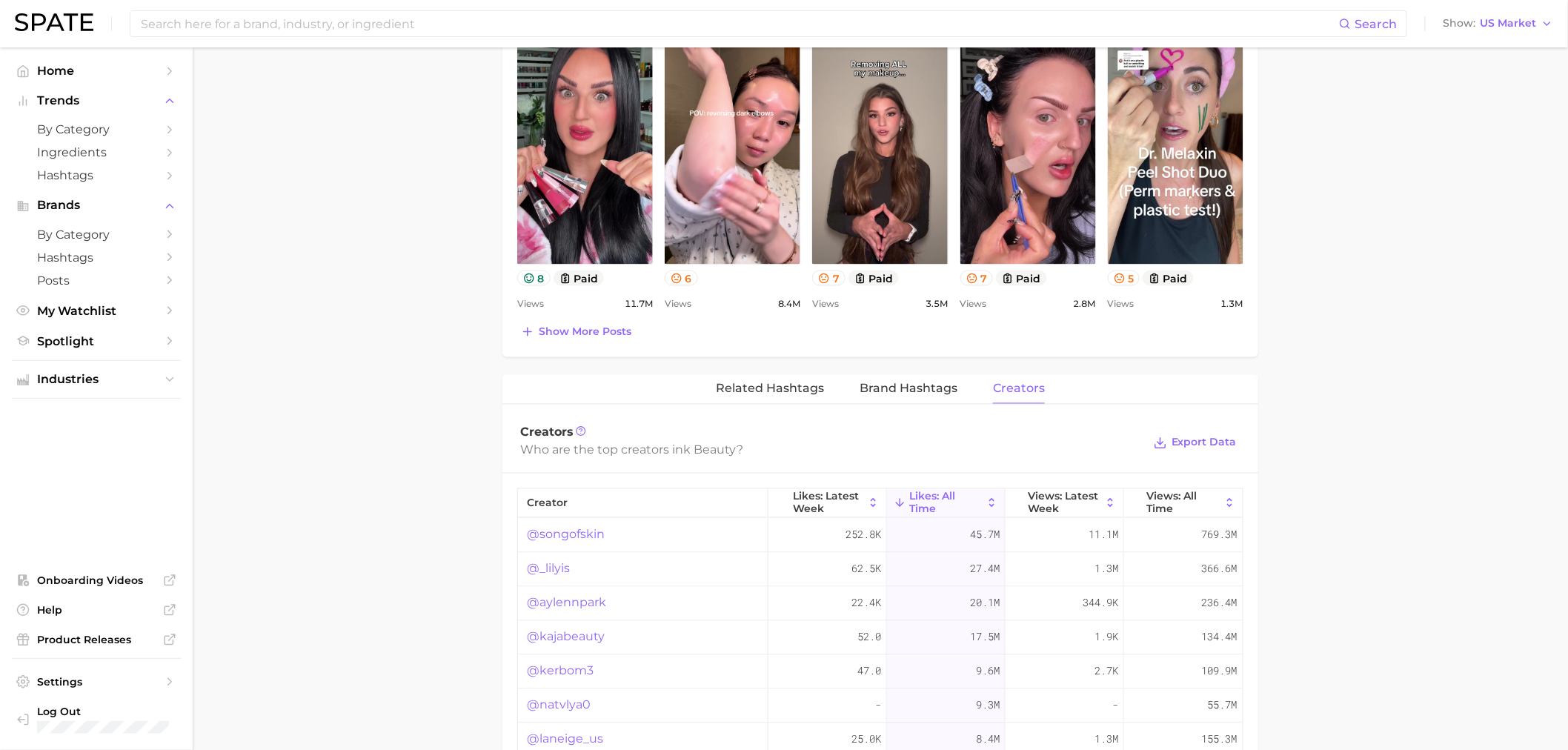
click at [590, 638] on link "@kajabeauty" at bounding box center [566, 637] width 78 height 18
click at [553, 678] on link "@kerbom3" at bounding box center [560, 671] width 66 height 18
click at [570, 701] on link "@natvlya0" at bounding box center [558, 705] width 64 height 18
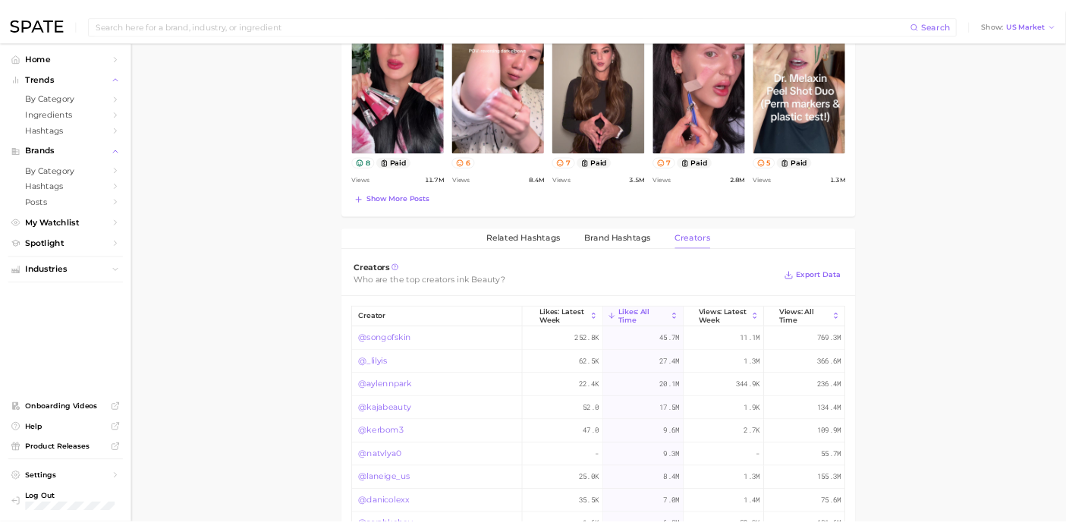
scroll to position [927, 0]
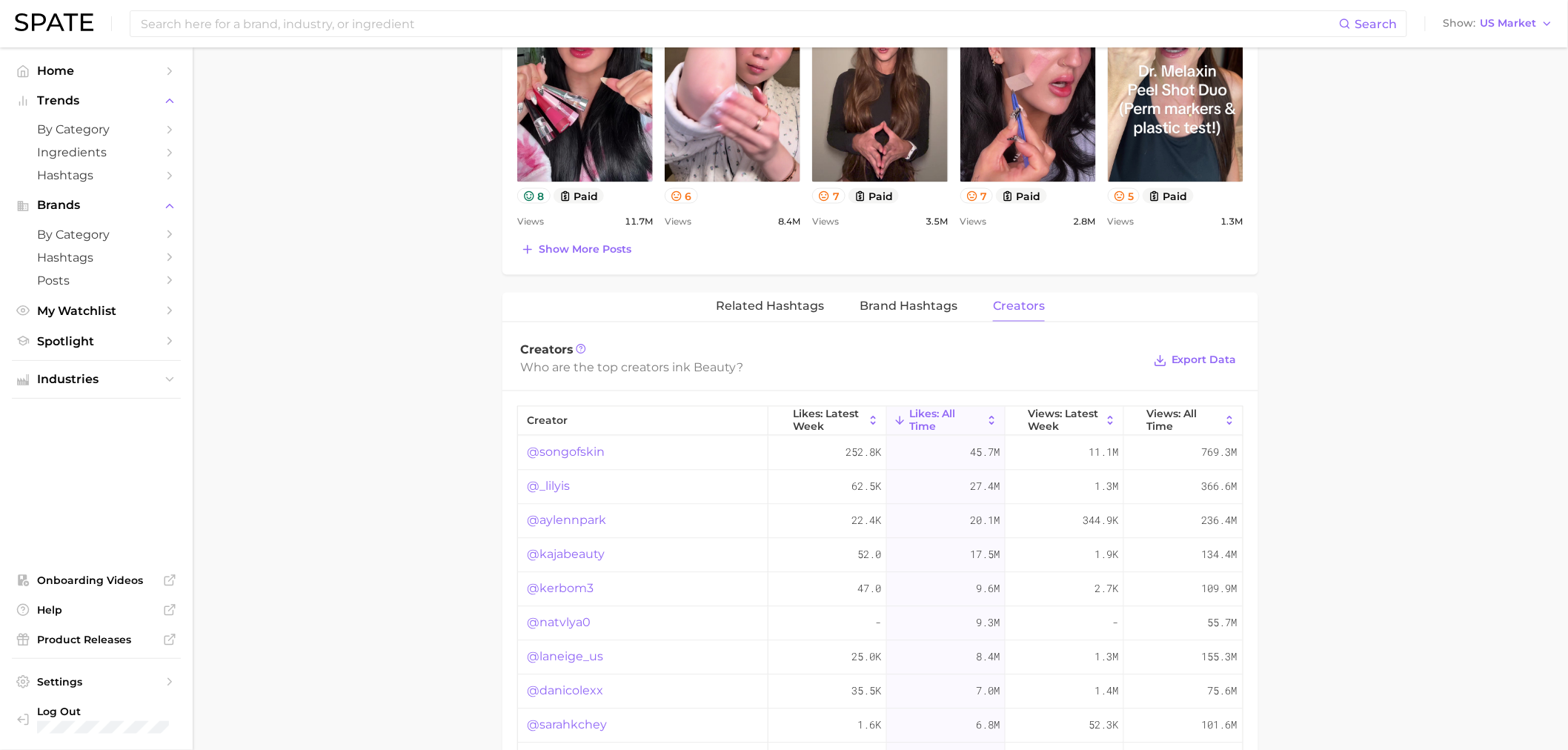
click at [564, 689] on link "@danicolexx" at bounding box center [565, 691] width 76 height 18
click at [368, 92] on main "1. skincare 2. face products 3. types of skincare 4. k beauty Overview Google T…" at bounding box center [880, 175] width 1376 height 2065
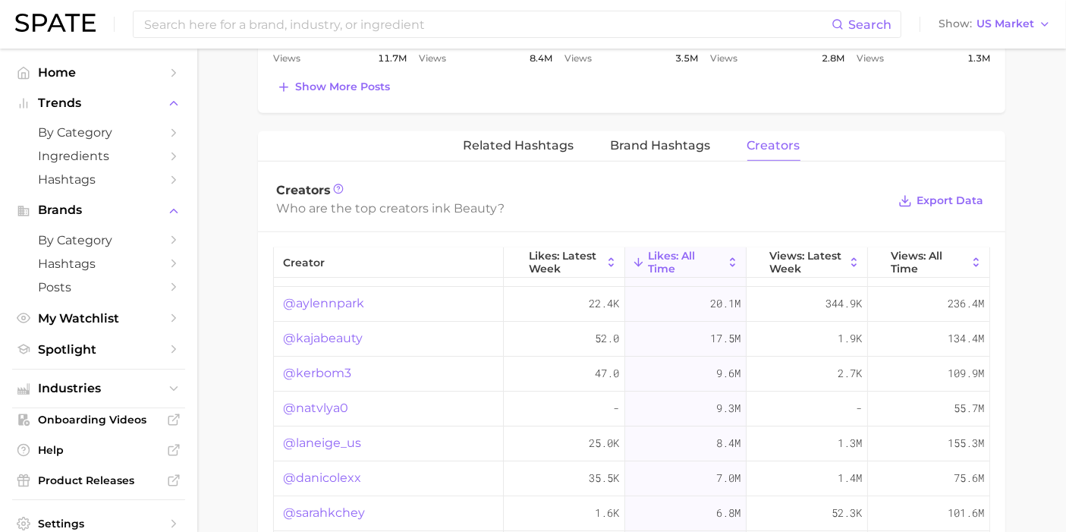
scroll to position [84, 0]
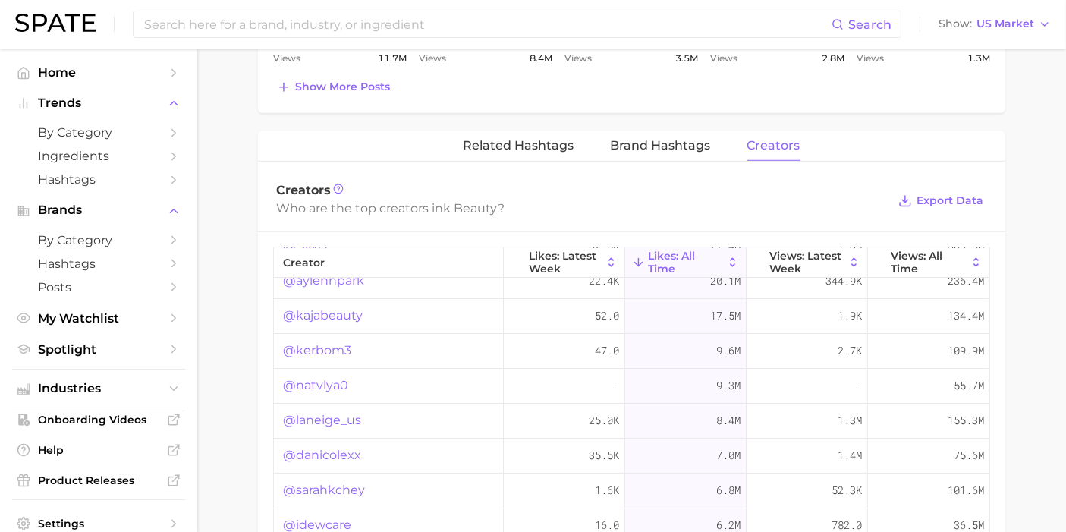
click at [334, 495] on div "@sarahkchey" at bounding box center [389, 490] width 230 height 35
click at [333, 483] on link "@sarahkchey" at bounding box center [324, 490] width 82 height 18
